Goal: Use online tool/utility: Utilize a website feature to perform a specific function

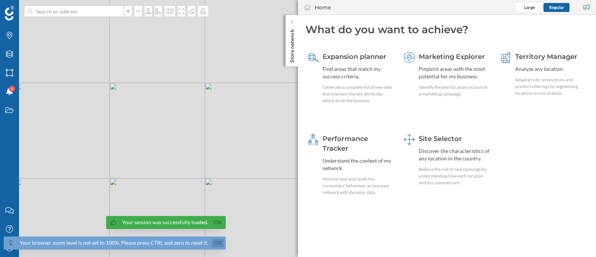
click at [212, 238] on link "Ok" at bounding box center [218, 242] width 12 height 9
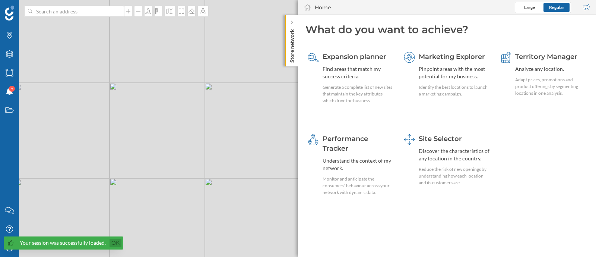
click at [113, 243] on link "Ok" at bounding box center [116, 242] width 12 height 9
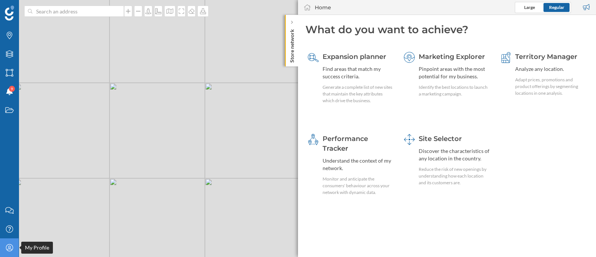
click at [5, 250] on icon "My Profile" at bounding box center [9, 247] width 9 height 7
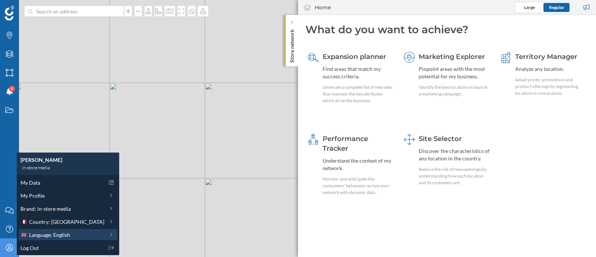
click at [48, 235] on span "Language: English" at bounding box center [49, 235] width 41 height 8
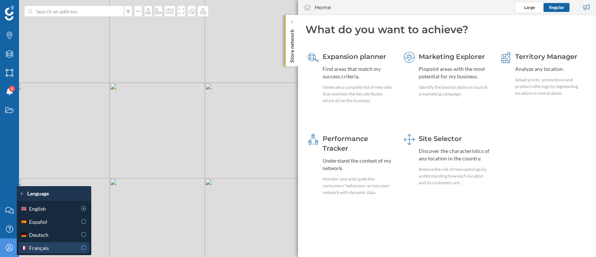
click at [63, 246] on div "Français" at bounding box center [48, 248] width 56 height 8
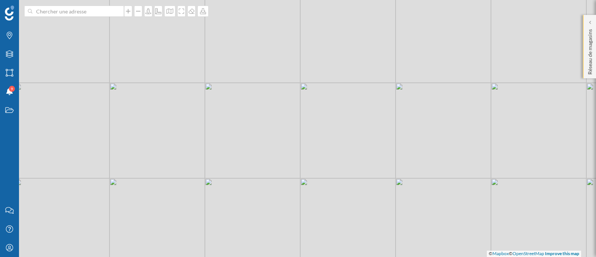
click at [588, 28] on p "Réseau de magasins" at bounding box center [589, 50] width 7 height 48
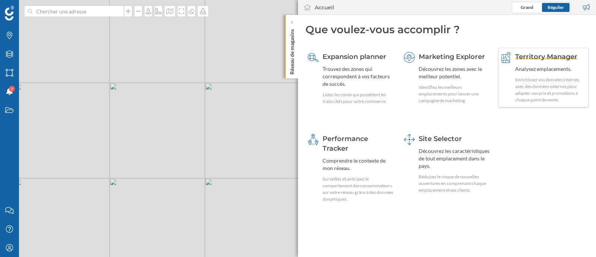
click at [520, 81] on div "Enrichissez vos données internes avec des données externes pour adapter vos pri…" at bounding box center [550, 89] width 71 height 27
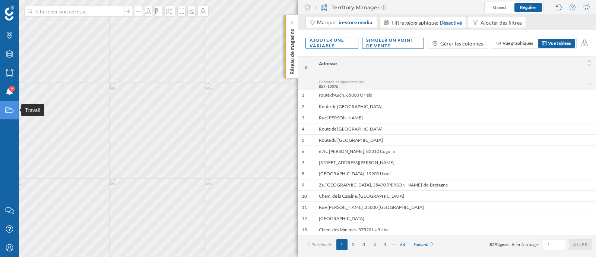
click at [7, 113] on icon "Travail" at bounding box center [9, 109] width 9 height 7
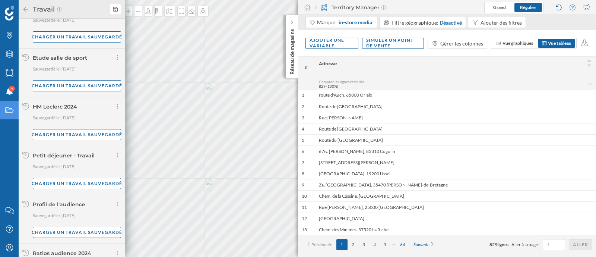
scroll to position [365, 0]
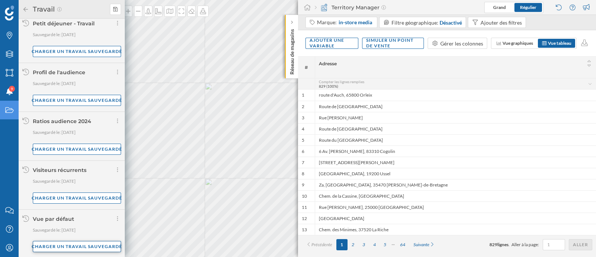
click at [80, 247] on div "Charger un travail sauvegardé" at bounding box center [77, 246] width 88 height 11
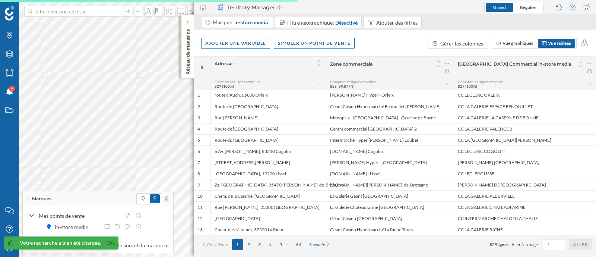
click at [55, 201] on div "Marques" at bounding box center [98, 198] width 151 height 15
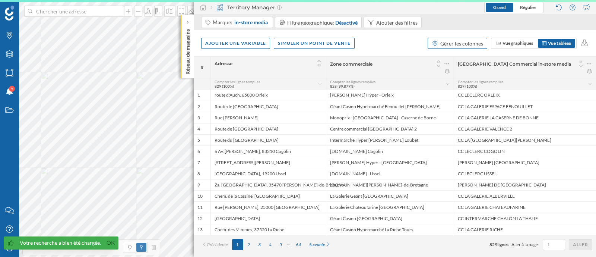
click at [478, 40] on div "Gérer les colonnes" at bounding box center [461, 43] width 43 height 8
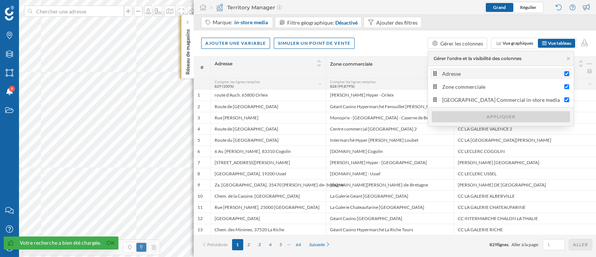
click at [471, 75] on div "Adresse" at bounding box center [501, 74] width 118 height 8
click at [565, 75] on input "Adresse" at bounding box center [567, 73] width 5 height 5
checkbox input "false"
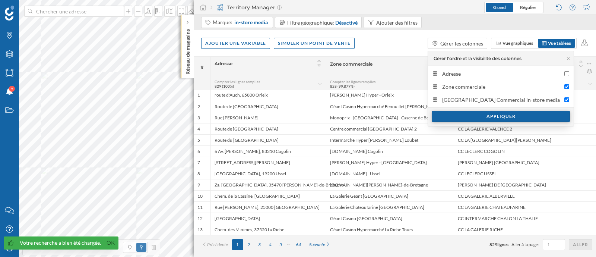
click at [484, 114] on div "Appliquer" at bounding box center [501, 116] width 138 height 11
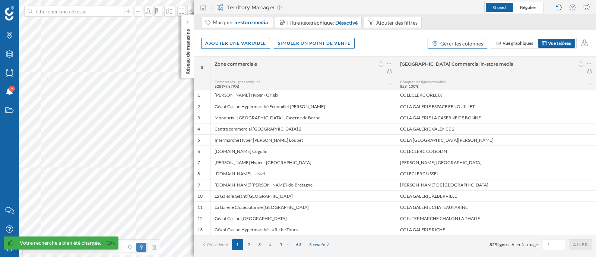
click at [478, 44] on div "Gérer les colonnes" at bounding box center [461, 43] width 43 height 8
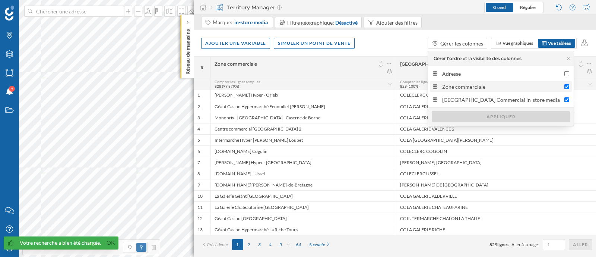
click at [468, 88] on div "Zone commerciale" at bounding box center [501, 87] width 118 height 8
click at [565, 88] on input "Zone commerciale" at bounding box center [567, 86] width 5 height 5
checkbox input "false"
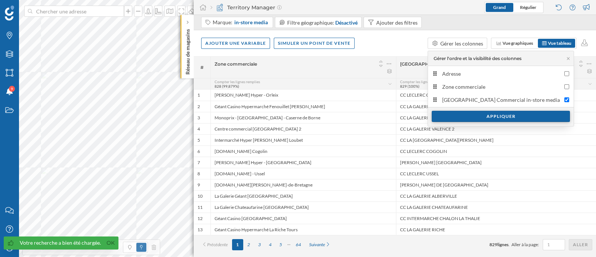
click at [479, 116] on div "Appliquer" at bounding box center [501, 116] width 138 height 11
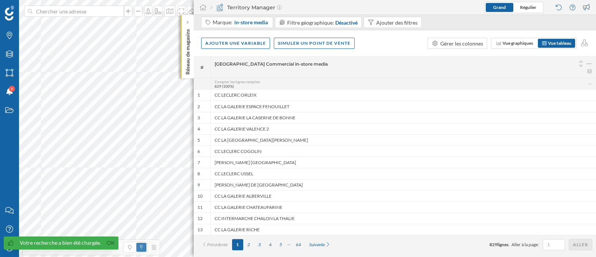
click at [402, 56] on div "Ajouter une variable Simuler un point de vente Gérer les colonnes Vue graphique…" at bounding box center [395, 43] width 402 height 26
click at [261, 44] on div "Ajouter une variable" at bounding box center [235, 42] width 69 height 11
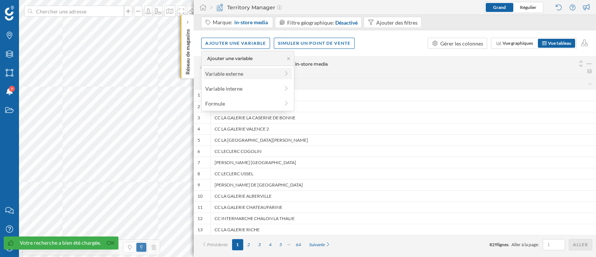
click at [255, 70] on div "Variable externe" at bounding box center [242, 74] width 74 height 8
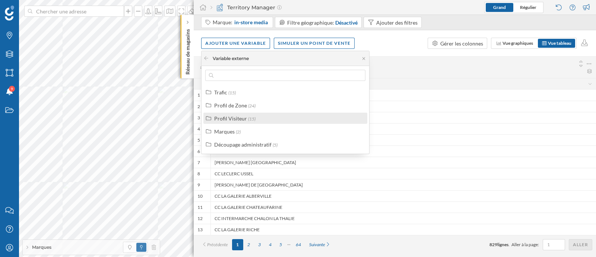
click at [308, 120] on div "Profil Visiteur (15)" at bounding box center [288, 118] width 149 height 8
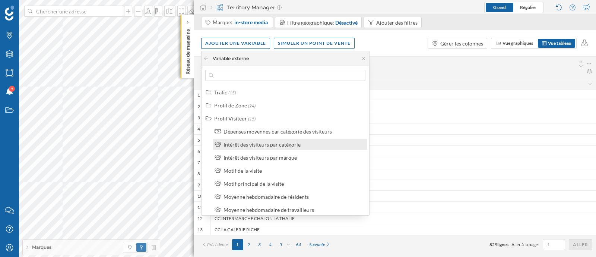
click at [295, 144] on div "Intérêt des visiteurs par catégorie" at bounding box center [262, 144] width 77 height 6
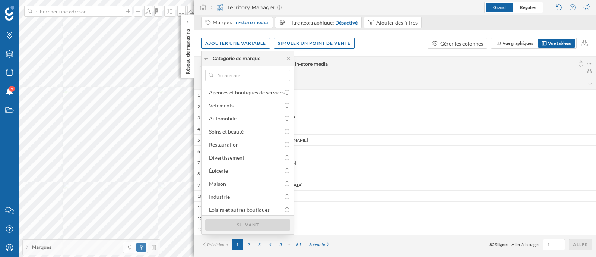
click at [208, 60] on div at bounding box center [206, 58] width 6 height 7
click at [205, 57] on icon at bounding box center [206, 58] width 6 height 4
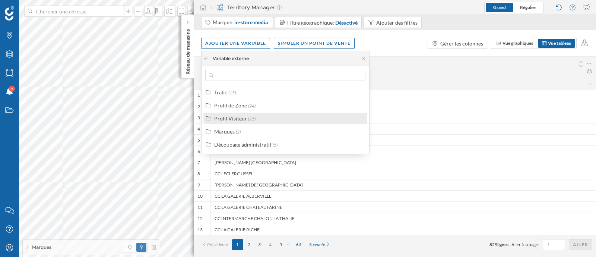
click at [232, 117] on div "Profil Visiteur" at bounding box center [230, 118] width 33 height 6
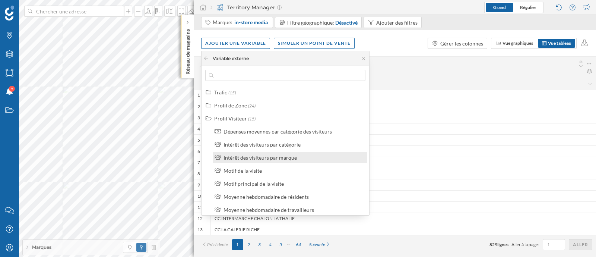
click at [257, 160] on div "Intérêt des visiteurs par marque" at bounding box center [260, 157] width 73 height 6
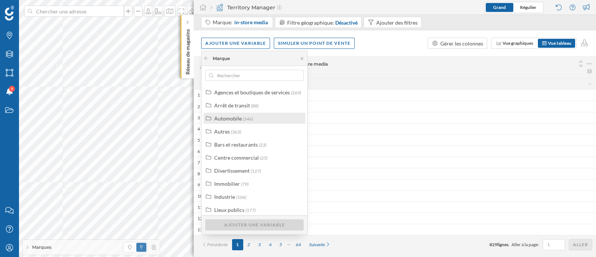
click at [255, 120] on div "Automobile (346)" at bounding box center [257, 118] width 87 height 8
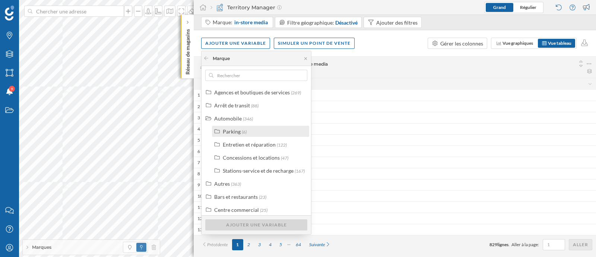
click at [249, 132] on div "Parking (6)" at bounding box center [264, 131] width 82 height 8
click at [252, 131] on div "Parking (6)" at bounding box center [264, 131] width 82 height 8
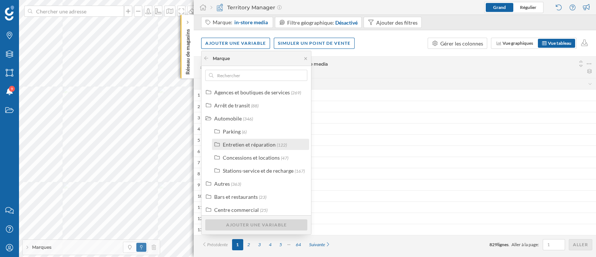
click at [253, 141] on div "Entretien et réparation" at bounding box center [249, 144] width 53 height 6
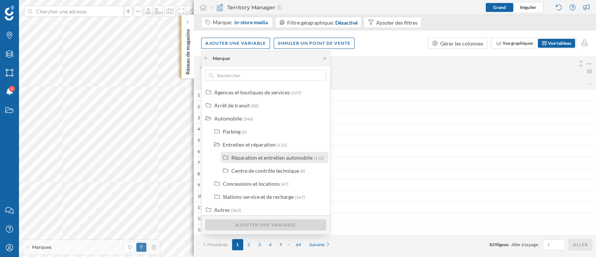
click at [267, 161] on label "Réparation et entretien automobile (112)" at bounding box center [277, 158] width 92 height 8
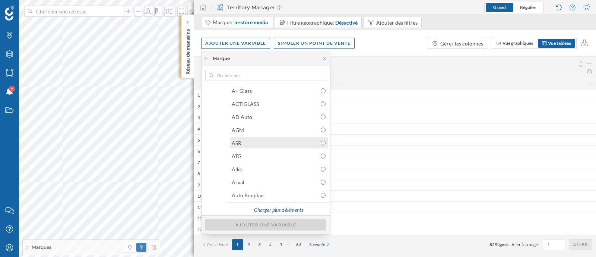
scroll to position [46, 0]
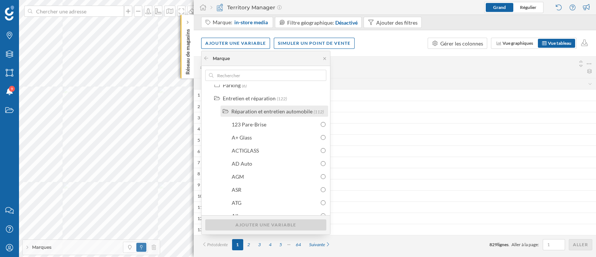
click at [265, 112] on div "Réparation et entretien automobile" at bounding box center [271, 111] width 81 height 6
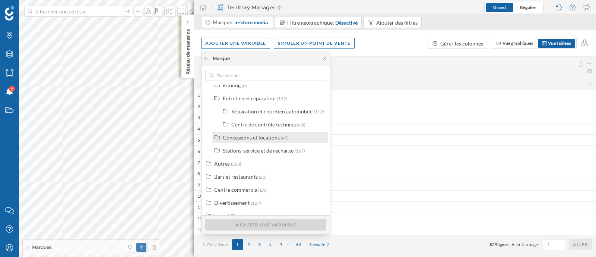
click at [249, 138] on div "Concessions et locations" at bounding box center [251, 137] width 57 height 6
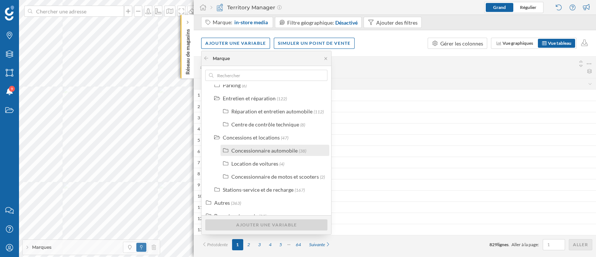
click at [249, 152] on div "Concessionnaire automobile" at bounding box center [264, 150] width 66 height 6
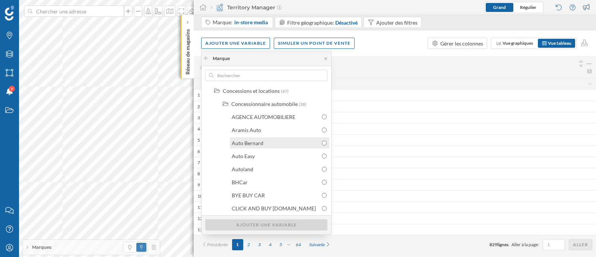
scroll to position [140, 0]
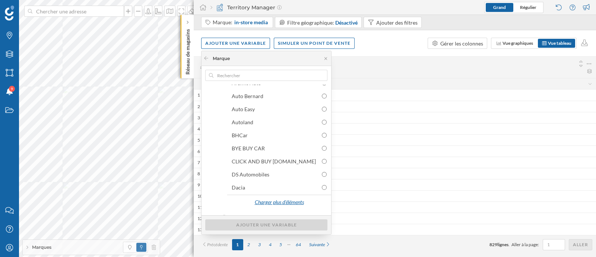
click at [287, 197] on div "Charger plus d'éléments" at bounding box center [279, 202] width 58 height 11
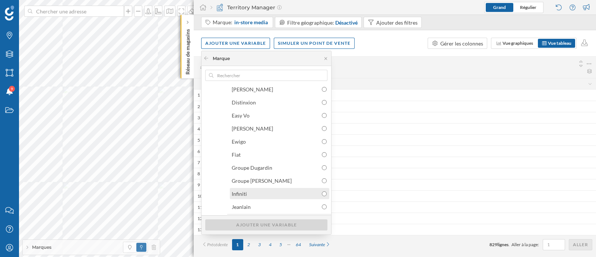
scroll to position [279, 0]
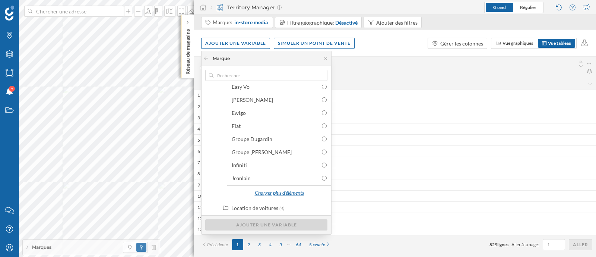
click at [272, 191] on div "Charger plus d'éléments" at bounding box center [279, 192] width 58 height 11
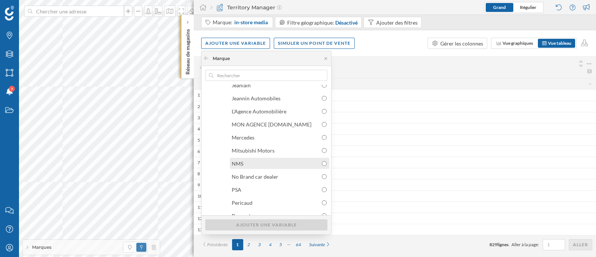
scroll to position [419, 0]
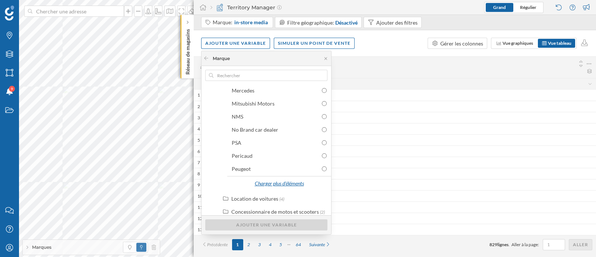
click at [270, 185] on div "Charger plus d'éléments" at bounding box center [279, 183] width 58 height 11
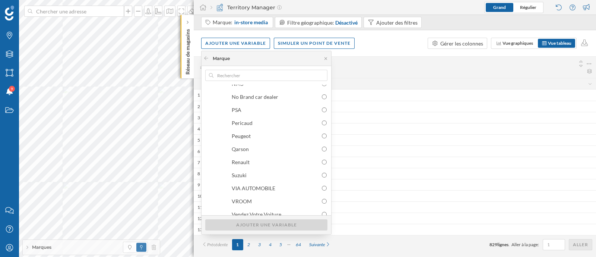
scroll to position [466, 0]
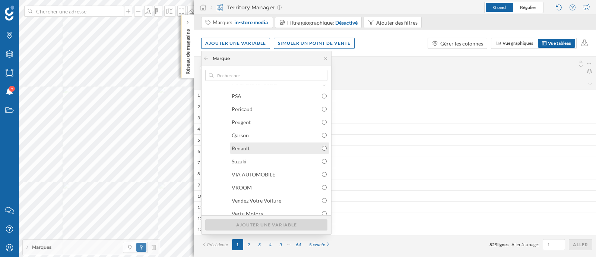
click at [261, 143] on div "Renault" at bounding box center [279, 147] width 99 height 11
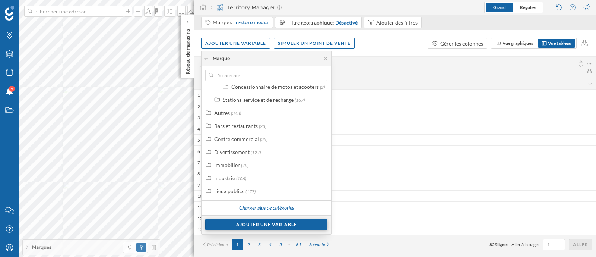
click at [261, 223] on div "Ajouter une variable" at bounding box center [266, 224] width 122 height 11
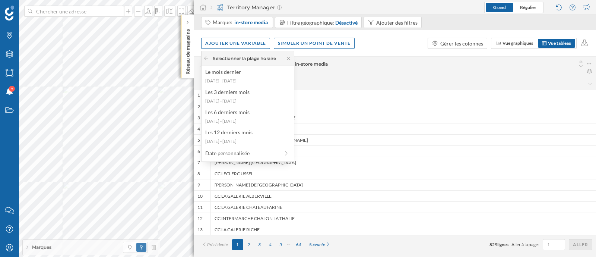
click at [202, 58] on div "Sélectionner la plage horaire" at bounding box center [248, 58] width 92 height 15
click at [208, 58] on icon at bounding box center [206, 58] width 6 height 4
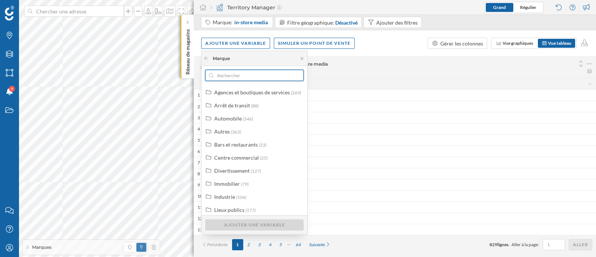
click at [235, 79] on input "text" at bounding box center [255, 75] width 82 height 11
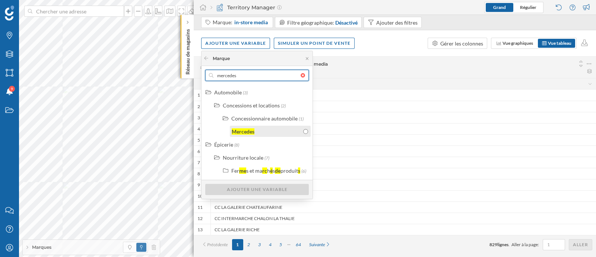
type input "mercedes"
click at [264, 129] on div "Mercedes" at bounding box center [267, 131] width 70 height 8
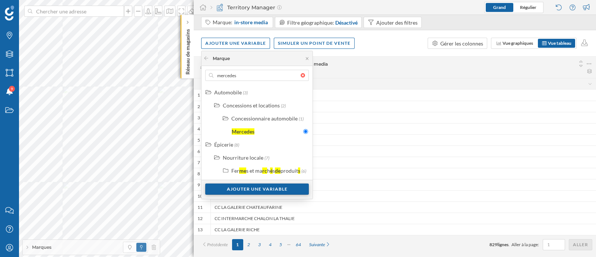
click at [264, 190] on div "Ajouter une variable" at bounding box center [257, 188] width 104 height 11
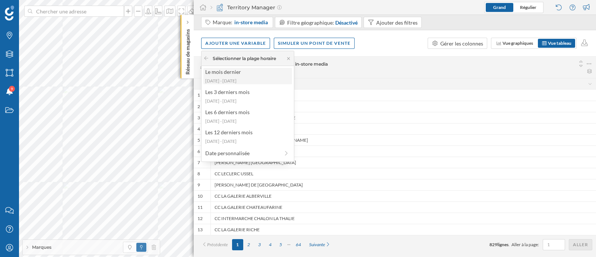
click at [251, 76] on div "Le mois dernier [DATE] - [DATE]" at bounding box center [247, 76] width 89 height 16
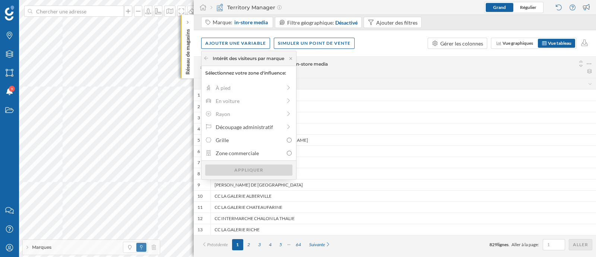
drag, startPoint x: 270, startPoint y: 152, endPoint x: 277, endPoint y: 161, distance: 11.1
click at [270, 152] on div "Zone commerciale" at bounding box center [250, 153] width 68 height 8
click at [287, 152] on input "Zone commerciale" at bounding box center [289, 153] width 5 height 5
radio input "true"
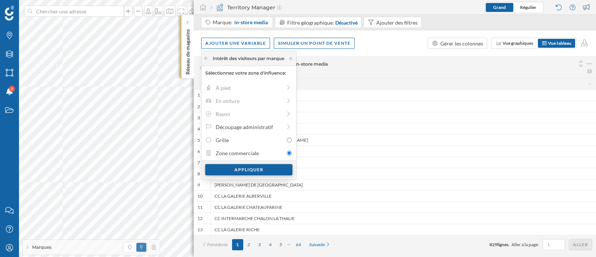
click at [276, 168] on div "Appliquer" at bounding box center [248, 169] width 87 height 11
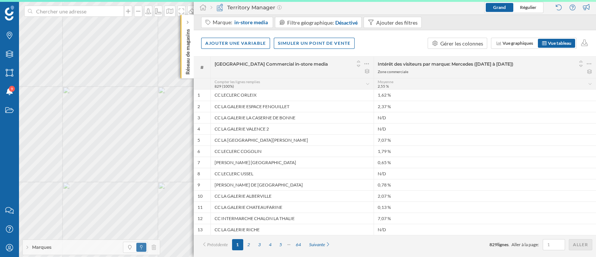
scroll to position [0, 0]
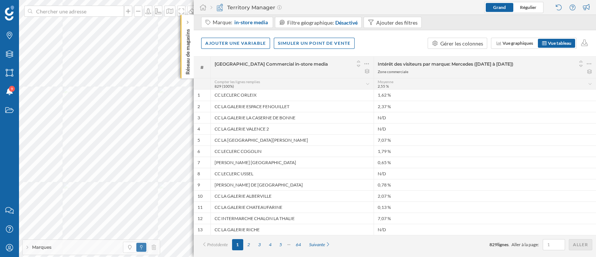
drag, startPoint x: 478, startPoint y: 64, endPoint x: 561, endPoint y: 66, distance: 82.8
click at [561, 66] on div "Intérêt des visiteurs par marque: Mercedes ([DATE] à [DATE])" at bounding box center [485, 63] width 215 height 10
drag, startPoint x: 374, startPoint y: 85, endPoint x: 393, endPoint y: 88, distance: 19.0
click at [393, 88] on div "Moyenne 2,55 %" at bounding box center [485, 83] width 222 height 11
